Goal: Task Accomplishment & Management: Complete application form

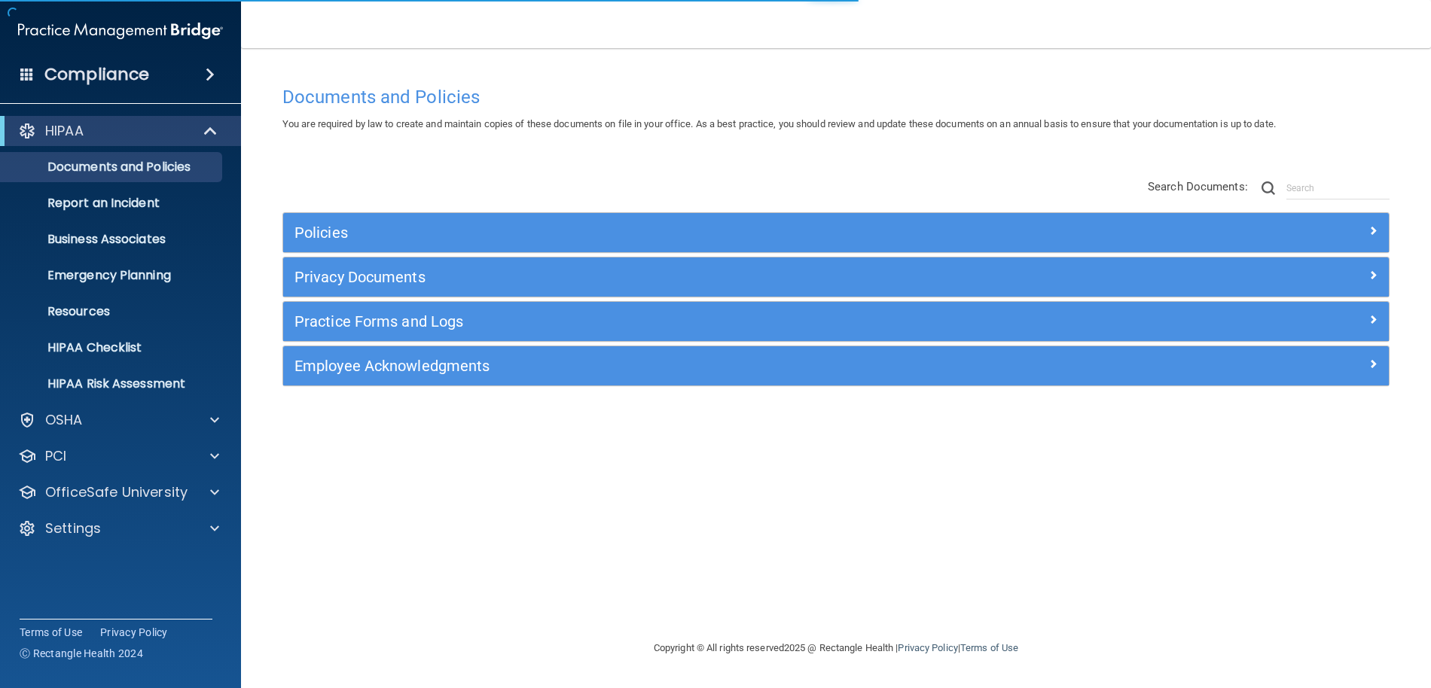
click at [176, 545] on div "HIPAA Documents and Policies Report an Incident Business Associates Emergency P…" at bounding box center [121, 333] width 242 height 446
click at [180, 525] on div "Settings" at bounding box center [100, 529] width 187 height 18
click at [85, 602] on p "My Users" at bounding box center [113, 600] width 206 height 15
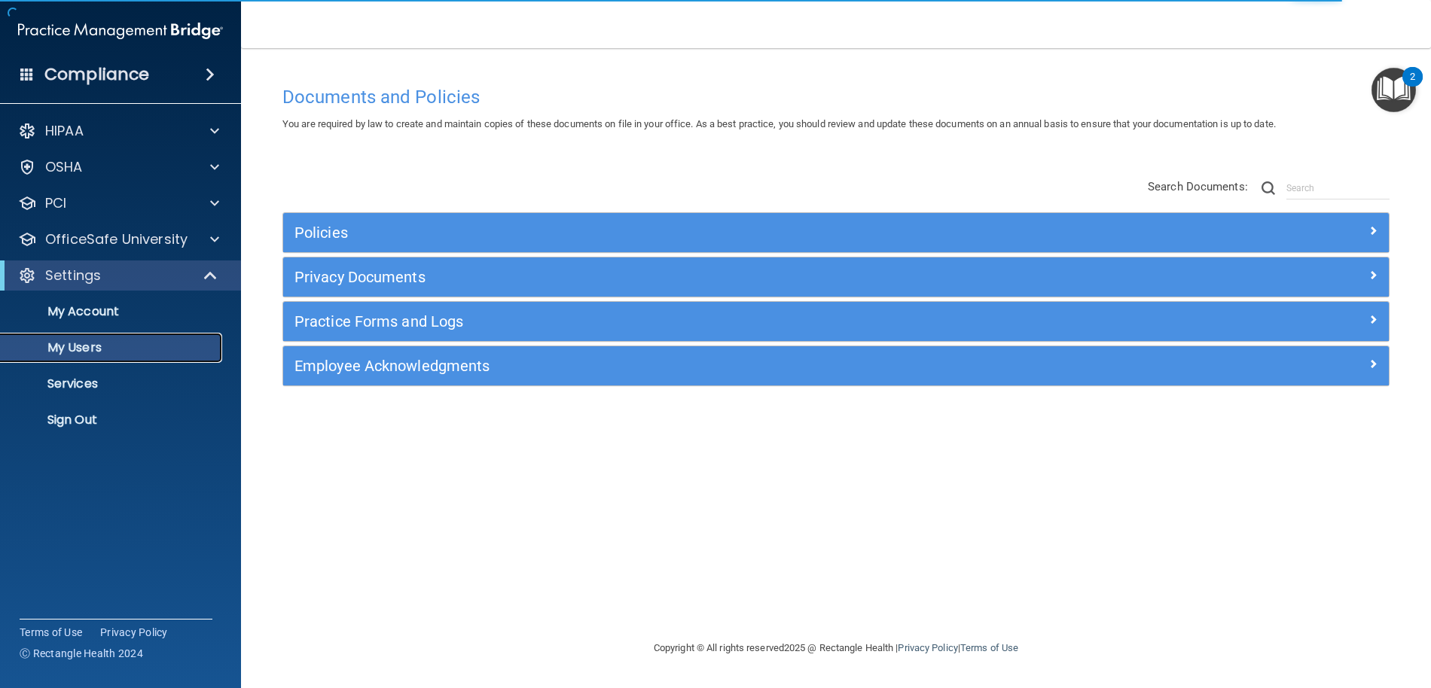
select select "20"
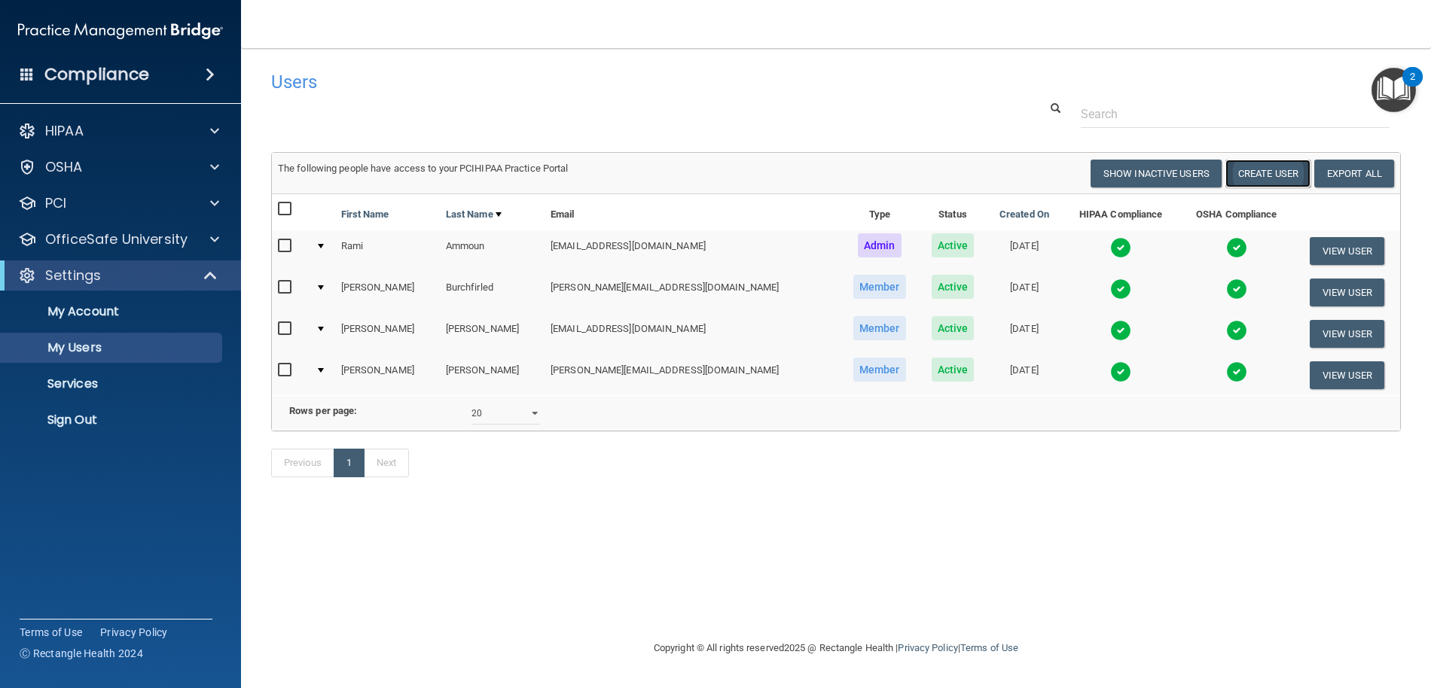
click at [1270, 181] on button "Create User" at bounding box center [1267, 174] width 85 height 28
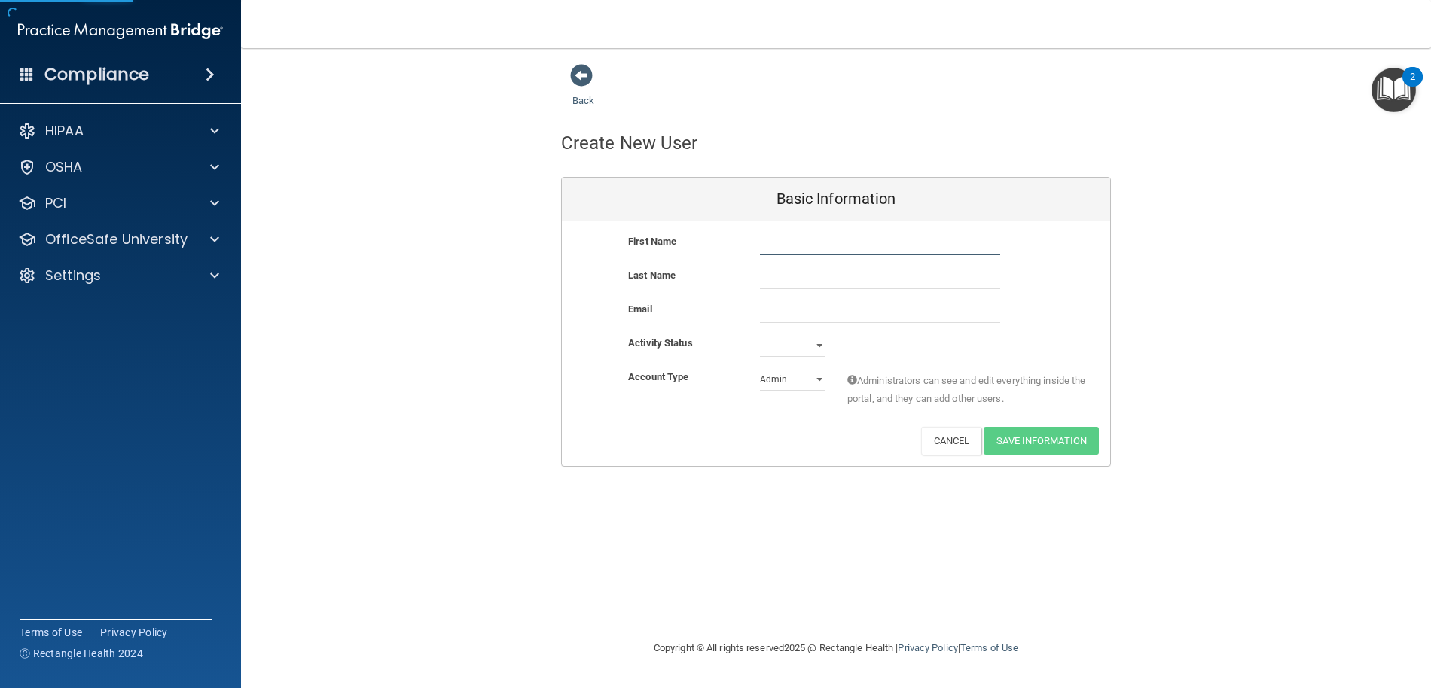
click at [858, 251] on input "text" at bounding box center [880, 244] width 240 height 23
type input "Yara"
type input "[PERSON_NAME]"
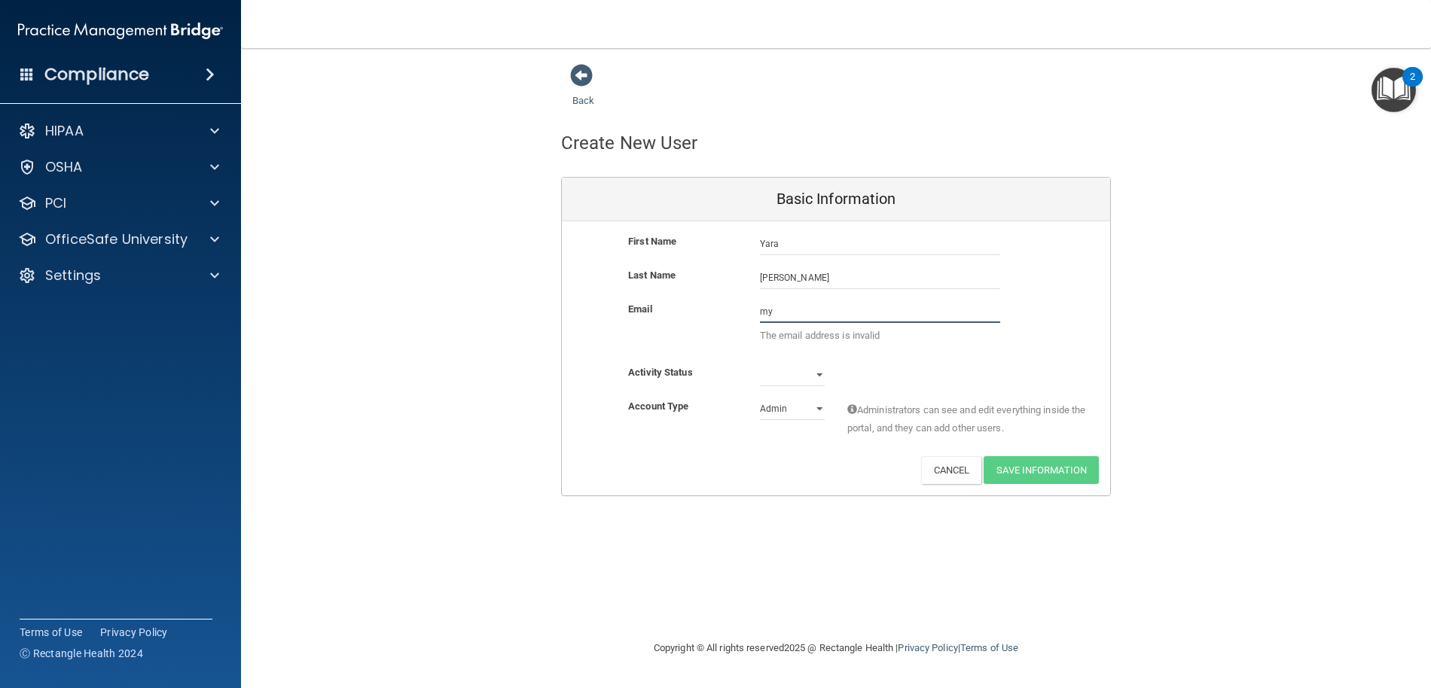
type input "m"
paste input "[EMAIL_ADDRESS][DOMAIN_NAME]"
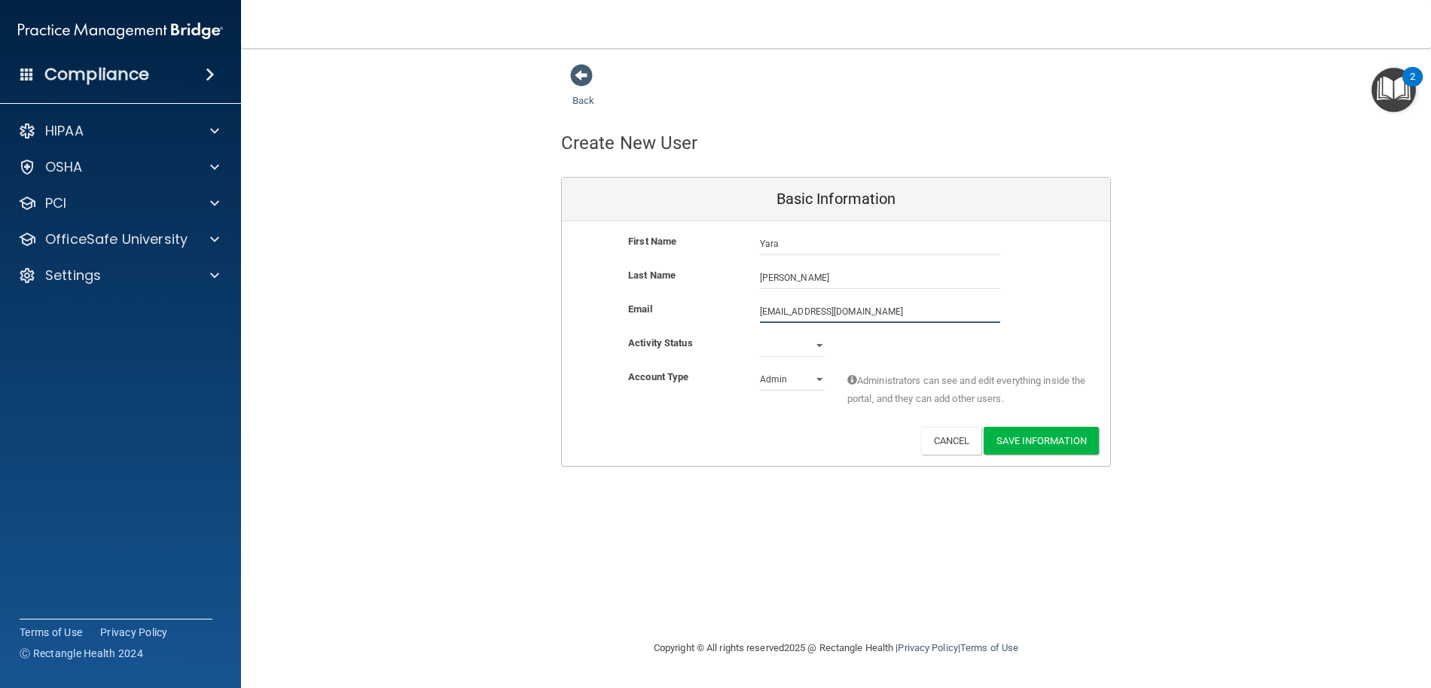
type input "[EMAIL_ADDRESS][DOMAIN_NAME]"
click at [794, 337] on select "Active Inactive" at bounding box center [792, 345] width 65 height 23
select select "active"
click at [760, 334] on select "Active Inactive" at bounding box center [792, 345] width 65 height 23
click at [786, 382] on select "Admin Member" at bounding box center [792, 379] width 65 height 23
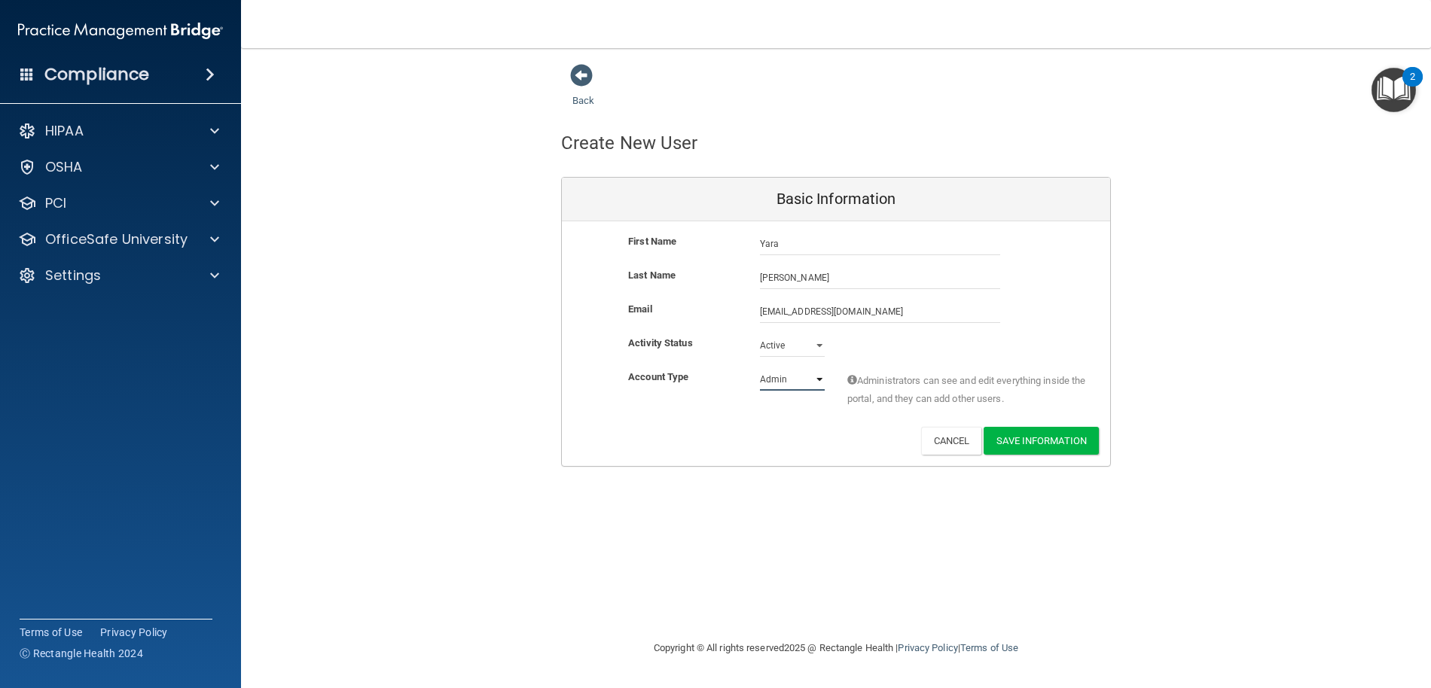
select select "practice_member"
click at [760, 368] on select "Admin Member" at bounding box center [792, 379] width 65 height 23
click at [1037, 438] on button "Save Information" at bounding box center [1040, 441] width 115 height 28
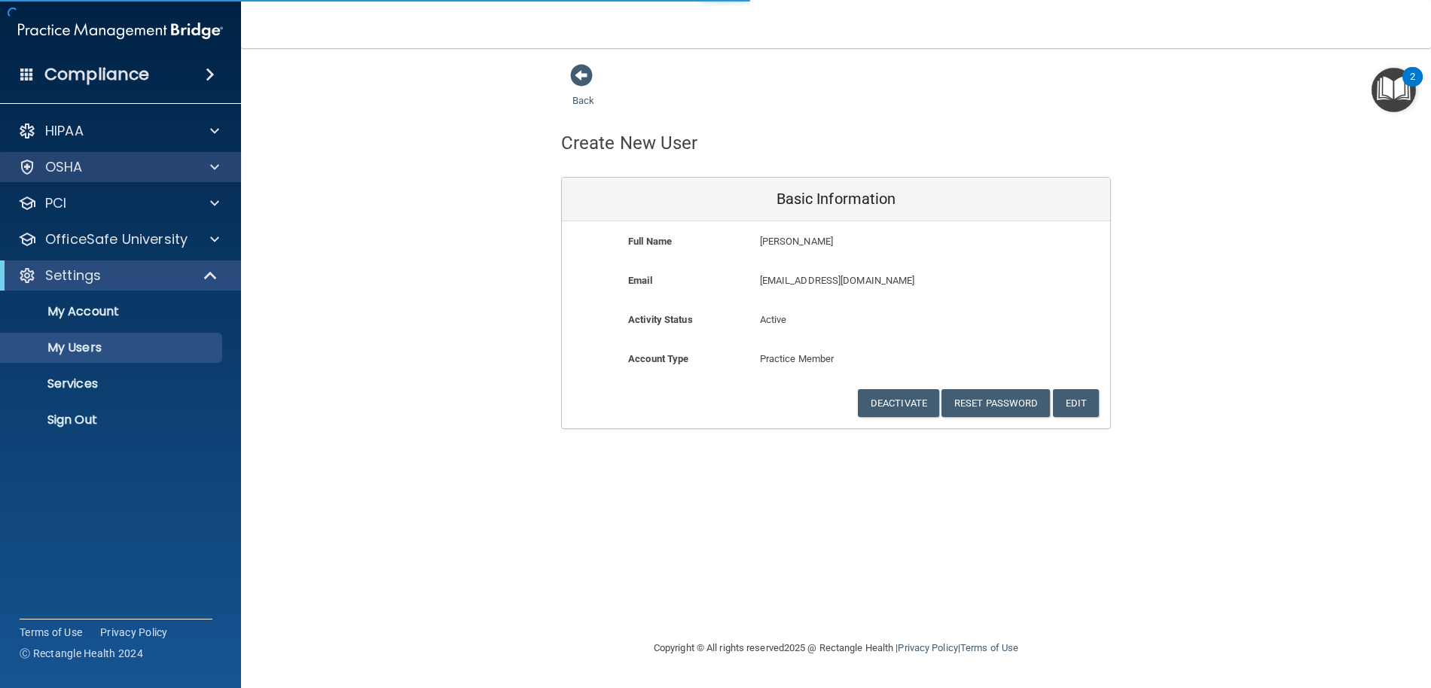
select select "20"
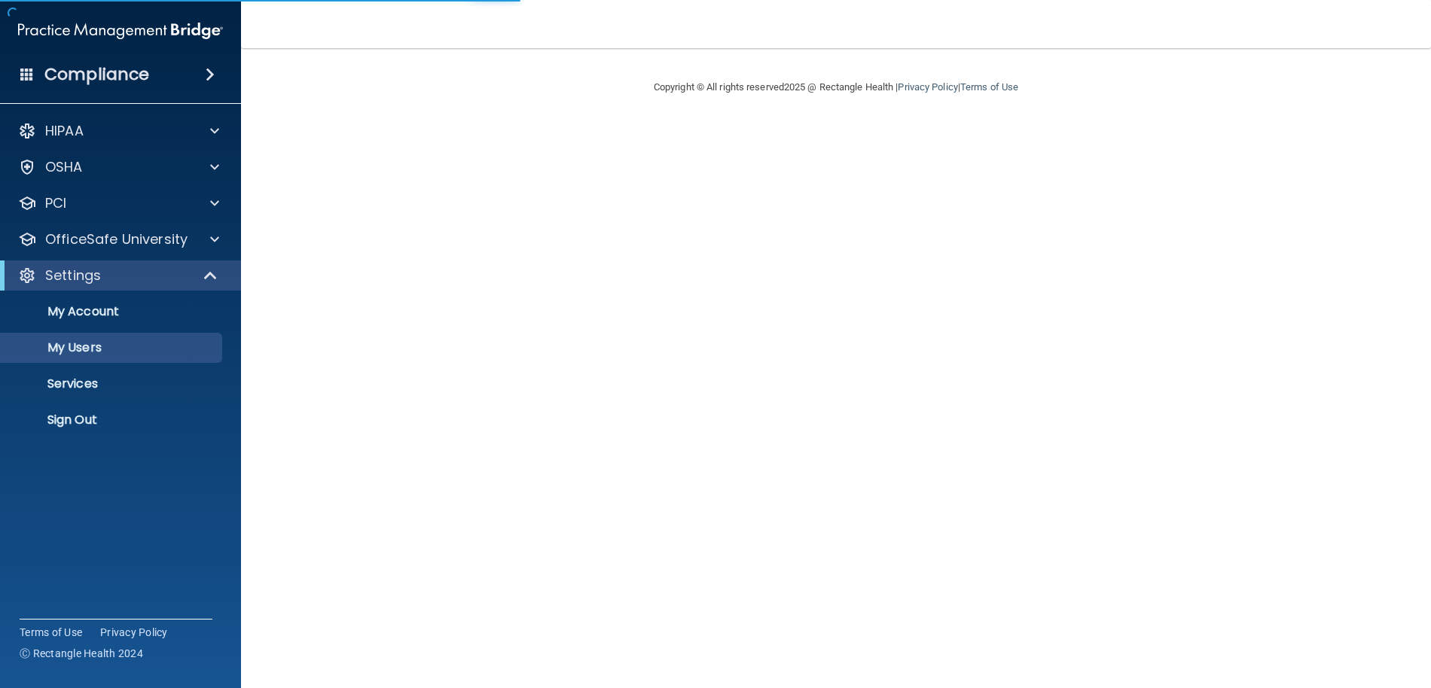
select select "20"
